Goal: Task Accomplishment & Management: Use online tool/utility

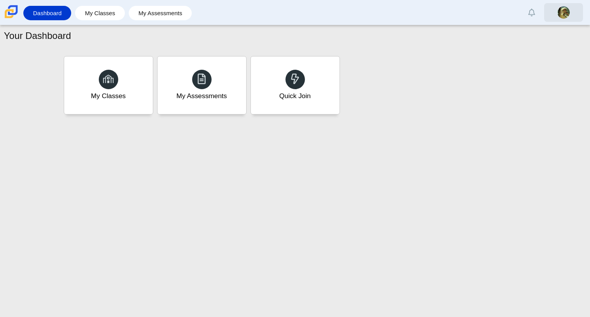
click at [558, 11] on img at bounding box center [564, 12] width 12 height 12
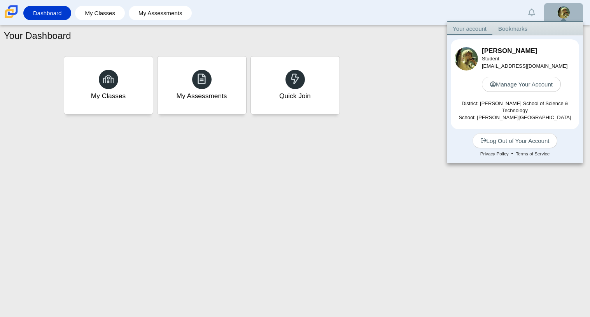
click at [530, 28] on link "Bookmarks" at bounding box center [513, 28] width 41 height 13
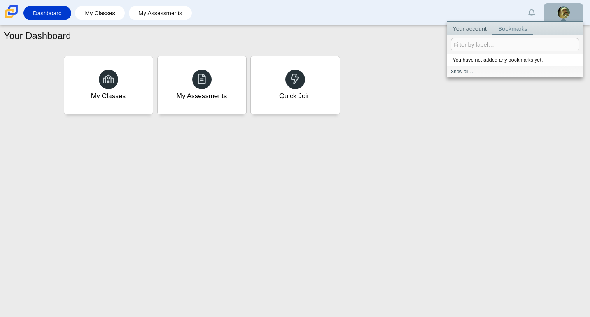
click at [448, 83] on div "My Classes My Assessments Quick Join" at bounding box center [295, 85] width 467 height 62
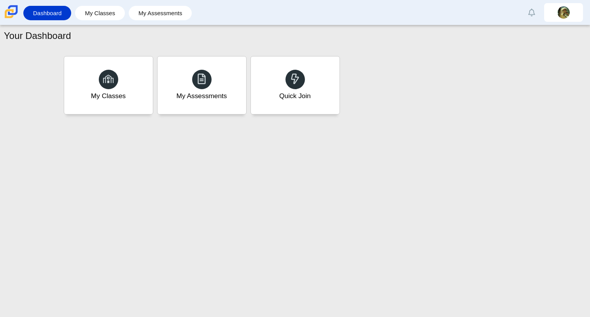
click at [114, 21] on li "My Classes" at bounding box center [102, 13] width 54 height 18
click at [103, 14] on link "My Classes" at bounding box center [100, 13] width 42 height 14
click at [148, 8] on link "My Assessments" at bounding box center [161, 13] width 56 height 14
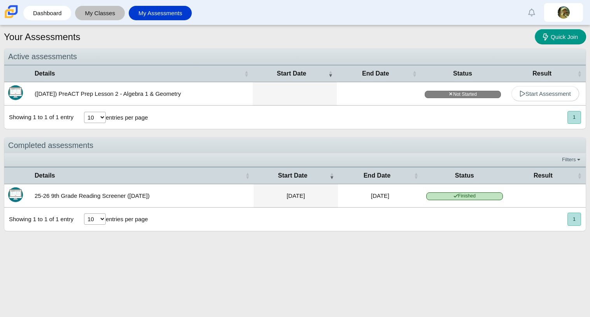
click at [116, 14] on link "My Classes" at bounding box center [100, 13] width 42 height 14
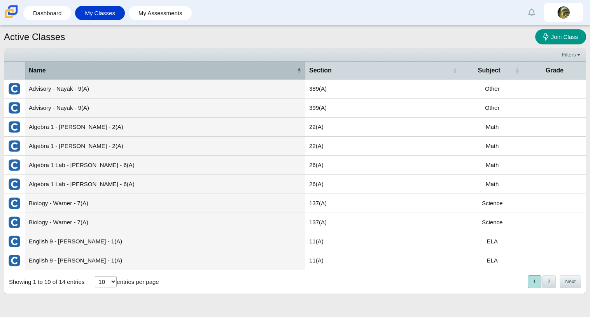
click at [297, 72] on span "\a Name\a : Activate to invert sorting" at bounding box center [299, 71] width 5 height 8
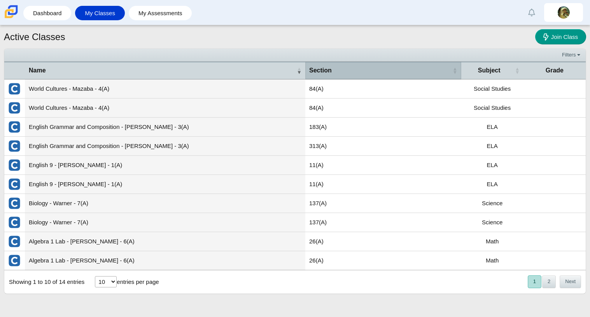
click at [347, 74] on span "Section" at bounding box center [380, 70] width 142 height 9
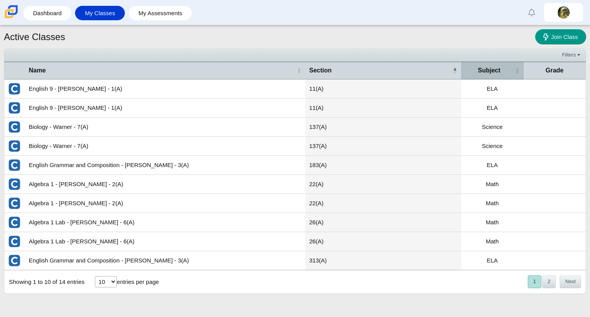
click at [498, 67] on span "Subject" at bounding box center [489, 70] width 48 height 9
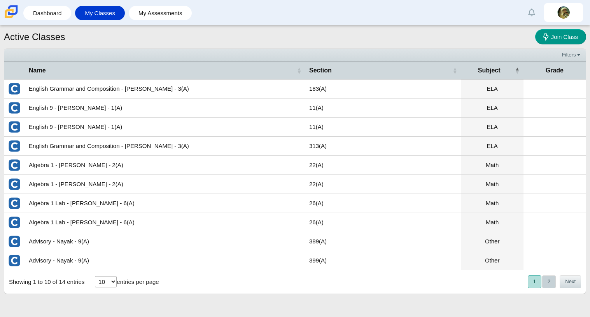
click at [548, 279] on button "2" at bounding box center [549, 281] width 14 height 13
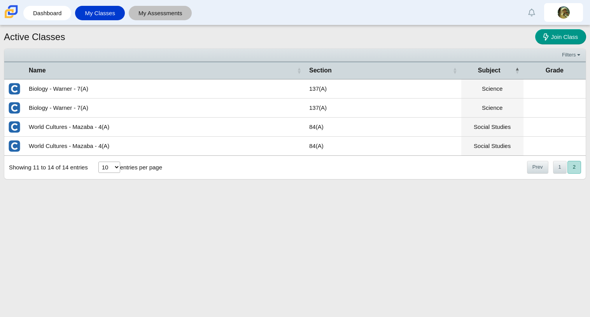
click at [154, 19] on link "My Assessments" at bounding box center [161, 13] width 56 height 14
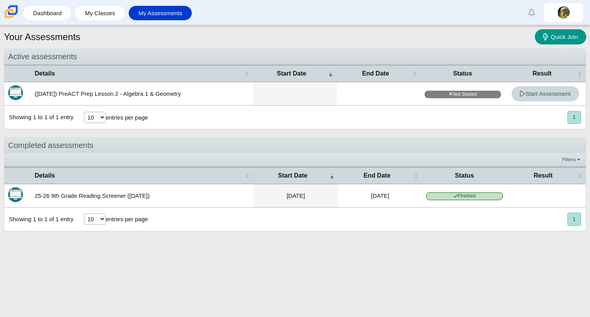
click at [541, 92] on span "Start Assessment" at bounding box center [545, 93] width 51 height 7
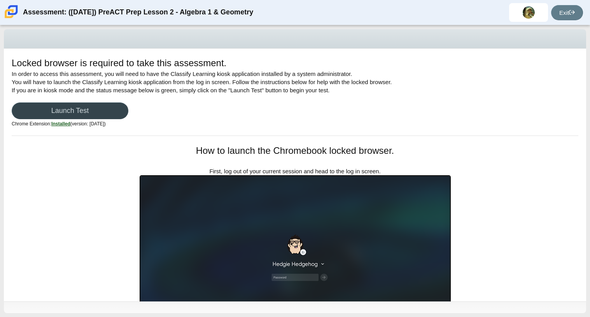
click at [110, 116] on link "Launch Test" at bounding box center [70, 110] width 117 height 17
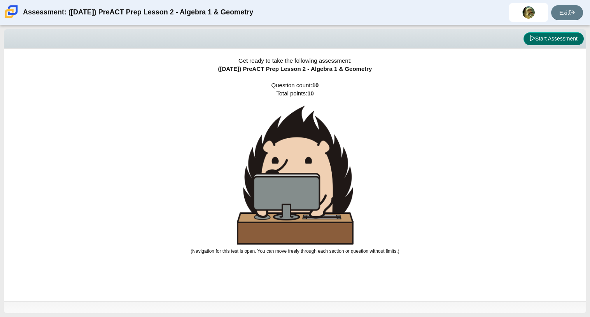
click at [554, 35] on button "Start Assessment" at bounding box center [554, 38] width 60 height 13
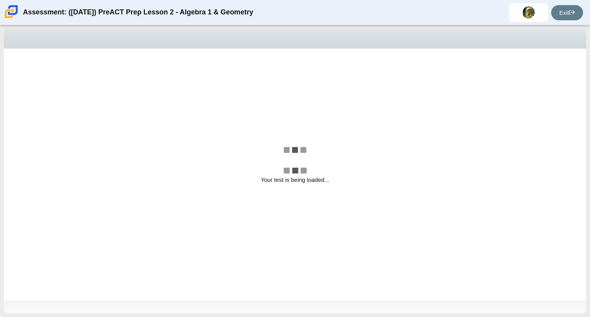
select select "bbf5d072-3e0b-44c4-9a12-6e7c9033f65b"
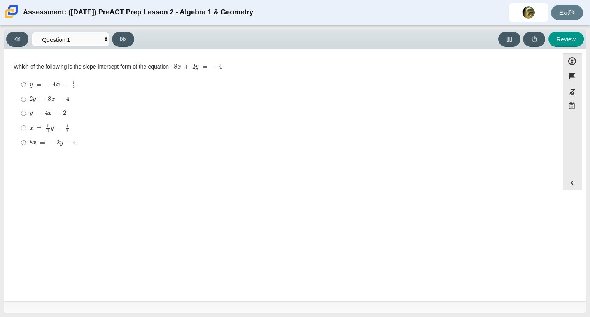
click at [60, 115] on mjx-c "Assessment items" at bounding box center [57, 113] width 5 height 4
click at [26, 115] on input "y = 4 x − 2 y = 4 x − 2" at bounding box center [23, 113] width 5 height 14
radio input "true"
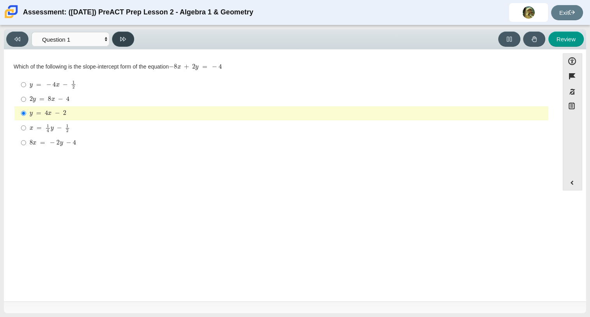
click at [127, 42] on button at bounding box center [123, 39] width 22 height 15
select select "ed62e223-81bd-4cbf-ab48-ab975844bd1f"
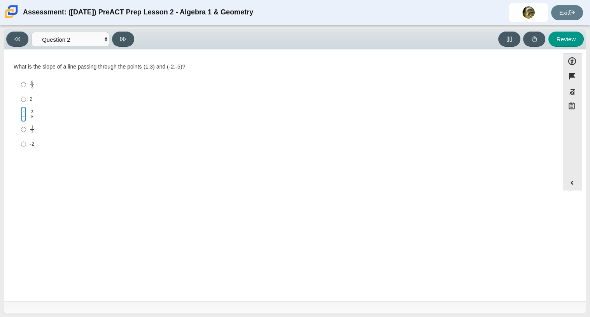
click at [24, 116] on input "3 8 3 eighths" at bounding box center [23, 113] width 5 height 15
radio input "true"
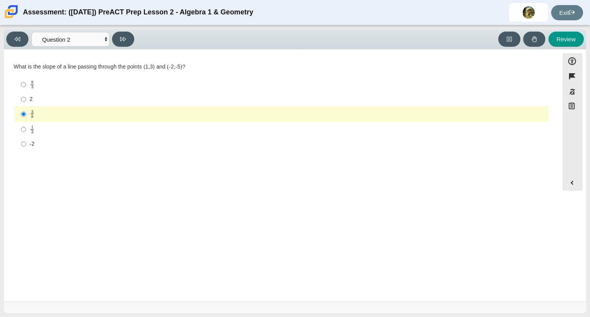
click at [42, 129] on div "1 2" at bounding box center [288, 129] width 516 height 9
click at [26, 129] on input "1 2 1 half" at bounding box center [23, 129] width 5 height 15
radio input "true"
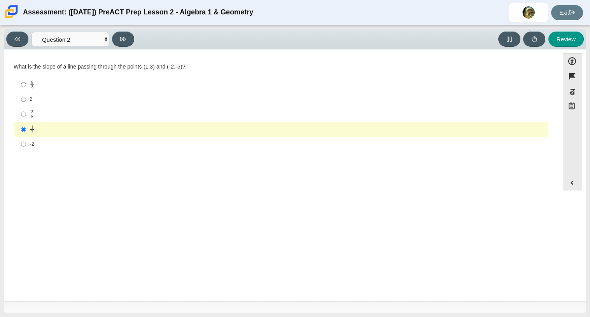
click at [48, 70] on div "What is the slope of a line passing through the points (1,3) and (-2,-5)?" at bounding box center [282, 67] width 536 height 8
click at [53, 75] on div "What is the slope of a line passing through the points (1,3) and (-2,-5)? Respo…" at bounding box center [282, 107] width 536 height 89
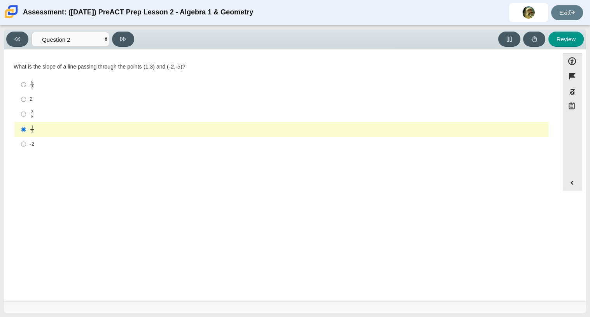
click at [53, 75] on div "What is the slope of a line passing through the points (1,3) and (-2,-5)? Respo…" at bounding box center [282, 107] width 536 height 89
click at [39, 126] on div "1 2" at bounding box center [288, 129] width 516 height 9
click at [26, 126] on input "1 2 1 half" at bounding box center [23, 129] width 5 height 15
click at [51, 207] on div "Question What is the slope of a line passing through the points (1,3) and (-2,-…" at bounding box center [281, 176] width 547 height 243
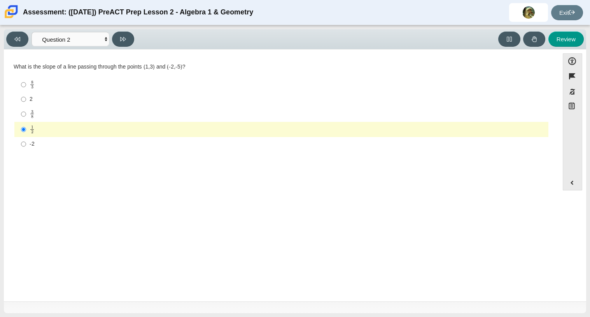
click at [51, 207] on div "Question What is the slope of a line passing through the points (1,3) and (-2,-…" at bounding box center [281, 176] width 547 height 243
click at [26, 83] on label "8 3 8 thirds" at bounding box center [282, 84] width 533 height 15
click at [26, 83] on input "8 3 8 thirds" at bounding box center [23, 84] width 5 height 15
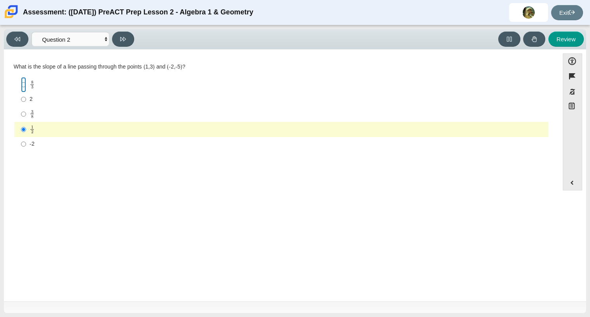
radio input "true"
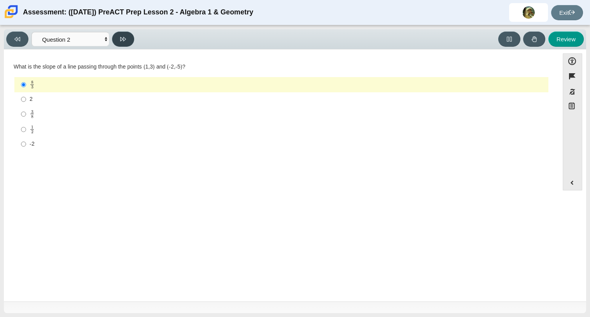
click at [126, 37] on button at bounding box center [123, 39] width 22 height 15
select select "97f4f5fa-a52e-4fed-af51-565bfcdf47cb"
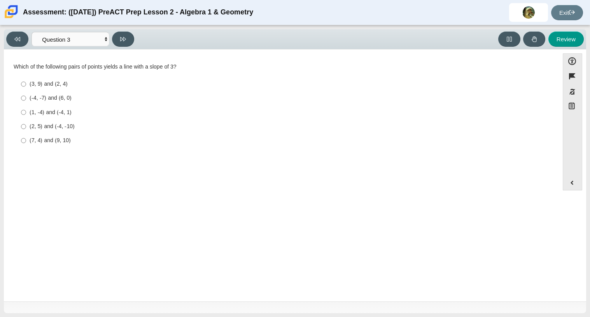
click at [58, 116] on label "(1, -4) and (-4, 1) (1, -4) and (-4, 1)" at bounding box center [282, 112] width 533 height 14
click at [26, 116] on input "(1, -4) and (-4, 1) (1, -4) and (-4, 1)" at bounding box center [23, 112] width 5 height 14
radio input "true"
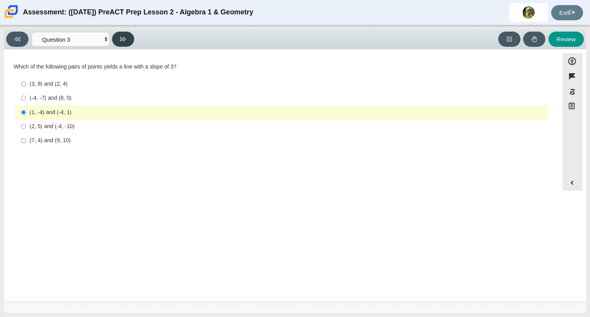
click at [118, 43] on button at bounding box center [123, 39] width 22 height 15
select select "89427bb7-e313-4f00-988f-8b8255897029"
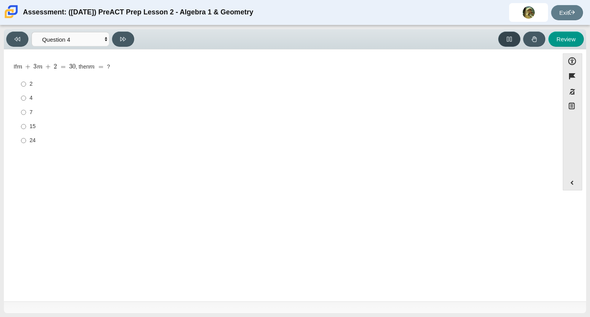
click at [512, 41] on button at bounding box center [509, 39] width 22 height 15
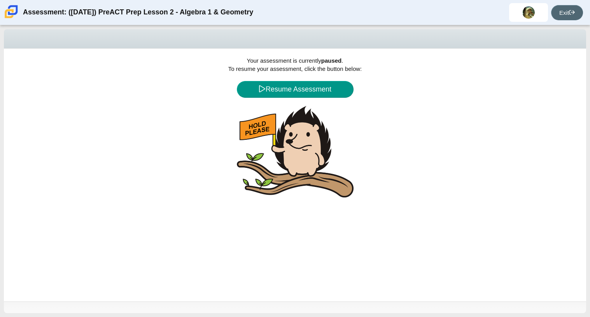
click at [569, 12] on icon at bounding box center [572, 12] width 6 height 6
